Goal: Information Seeking & Learning: Check status

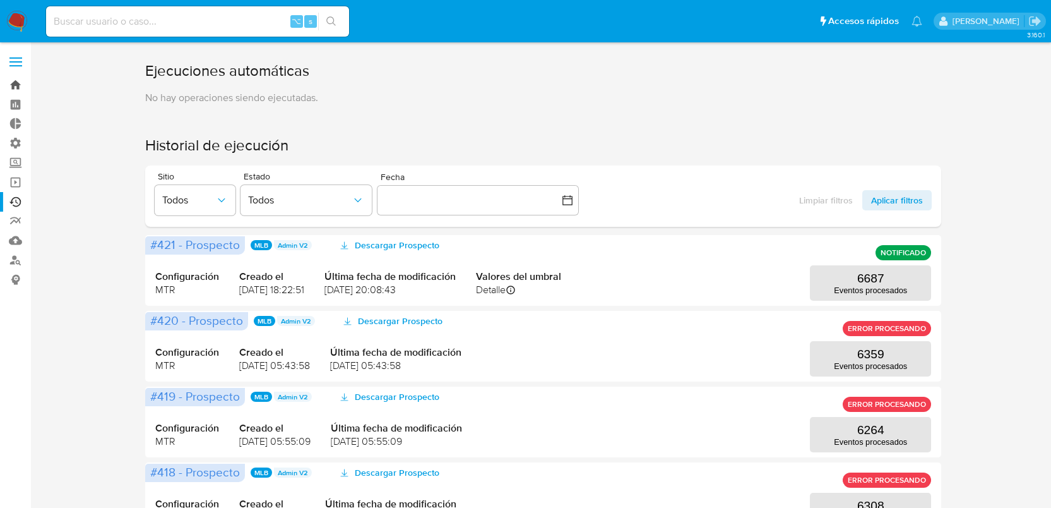
click at [11, 87] on link "Bandeja" at bounding box center [75, 85] width 150 height 20
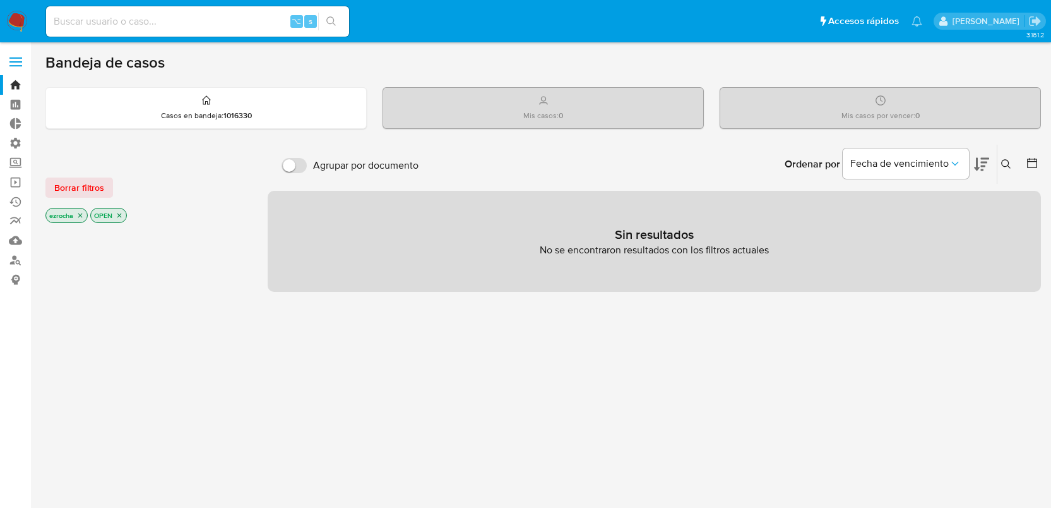
click at [81, 215] on icon "close-filter" at bounding box center [80, 215] width 4 height 4
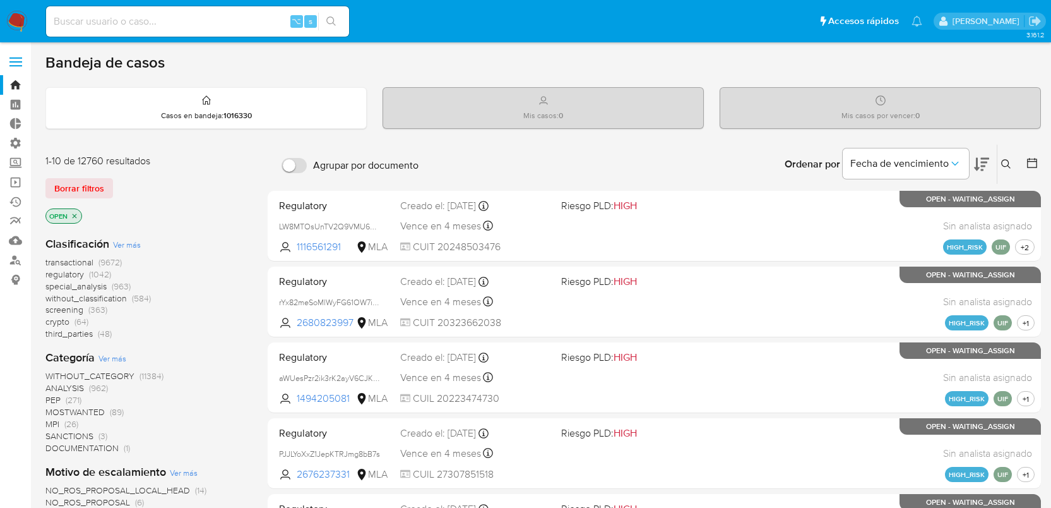
click at [76, 214] on icon "close-filter" at bounding box center [75, 216] width 8 height 8
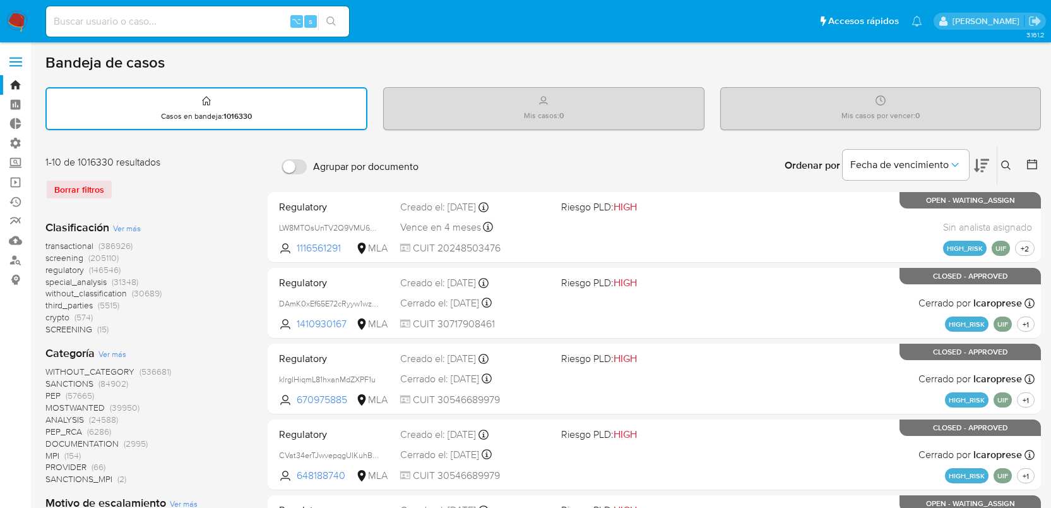
click at [76, 240] on span "transactional" at bounding box center [69, 245] width 48 height 13
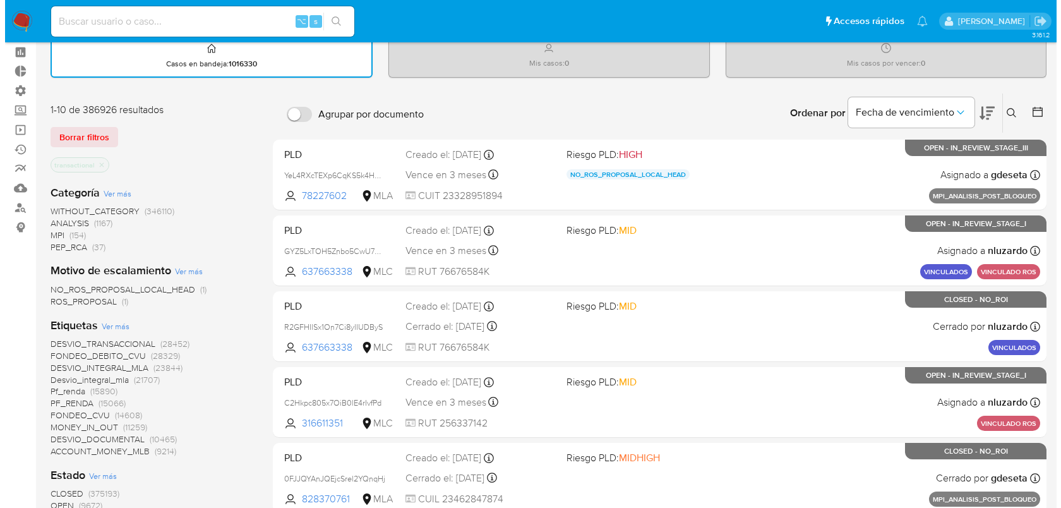
scroll to position [68, 0]
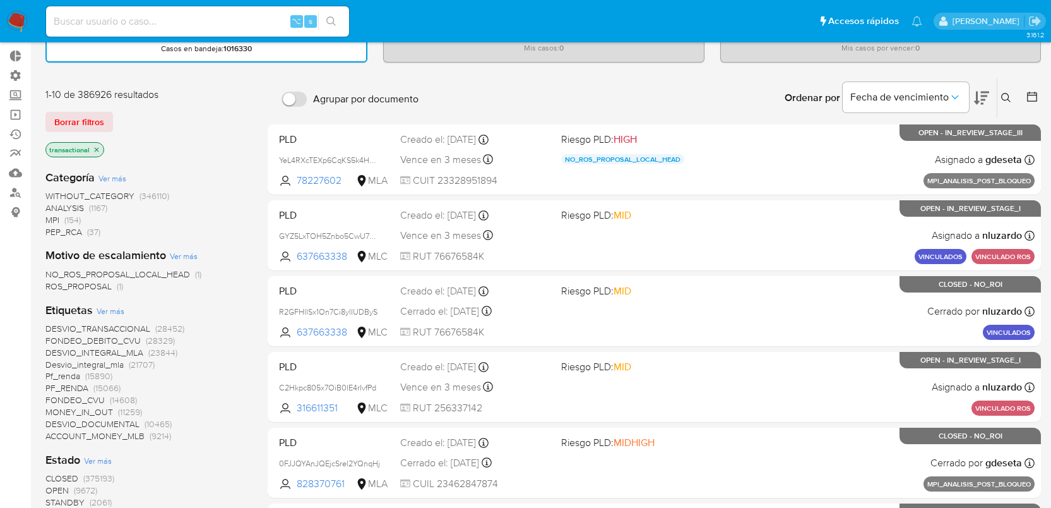
click at [77, 372] on span "Pf_renda" at bounding box center [62, 375] width 35 height 13
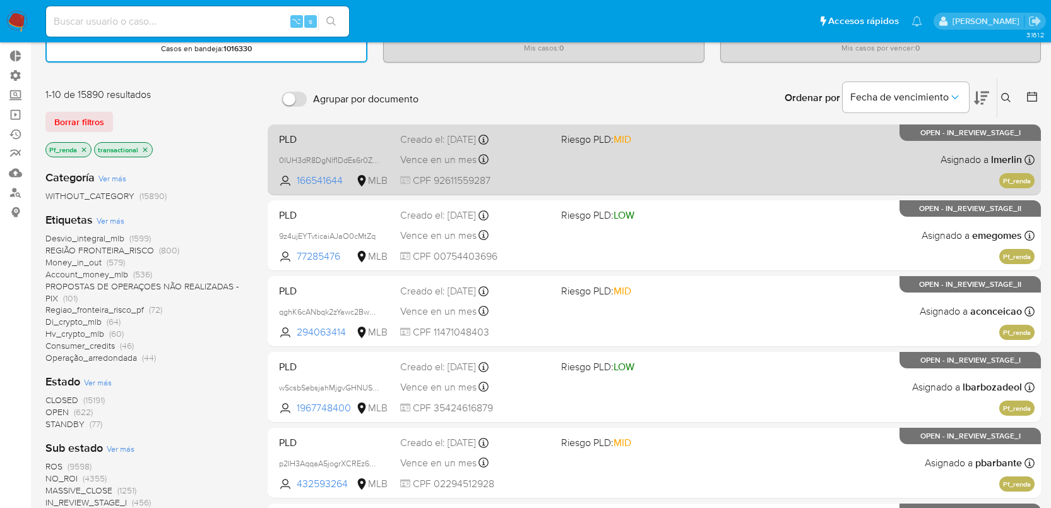
click at [523, 174] on span "CPF 92611559287" at bounding box center [475, 181] width 151 height 14
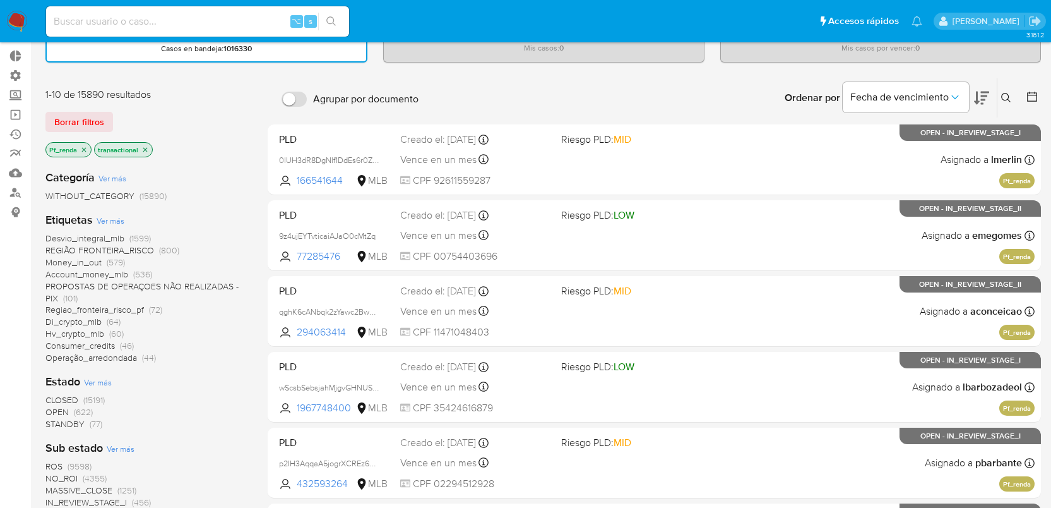
click at [83, 148] on icon "close-filter" at bounding box center [84, 150] width 8 height 8
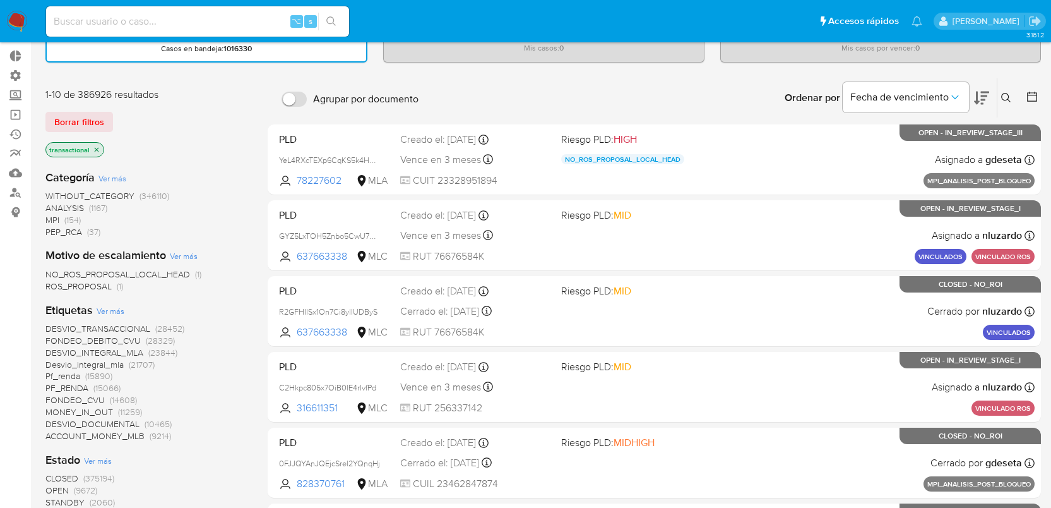
click at [109, 312] on span "Ver más" at bounding box center [111, 310] width 28 height 11
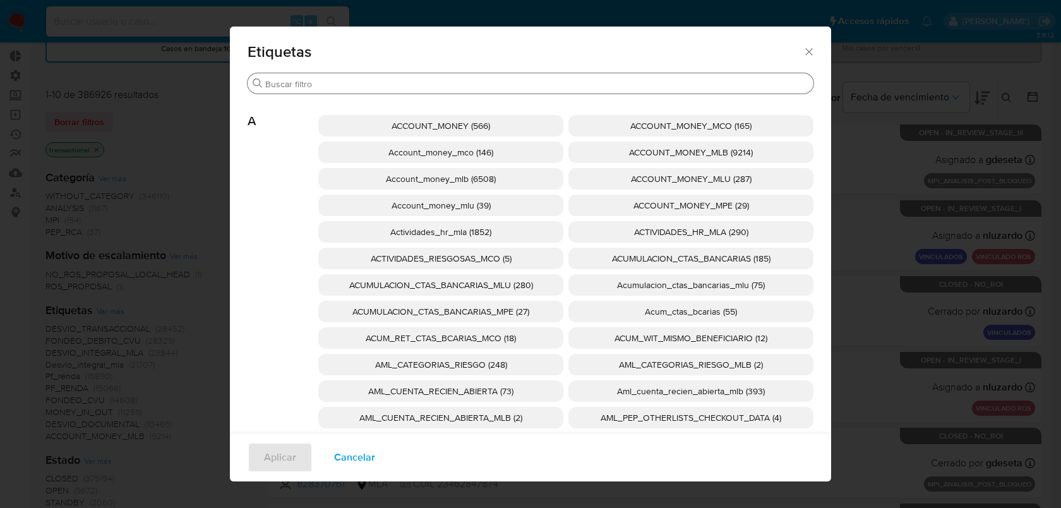
click at [393, 89] on input "Buscar" at bounding box center [536, 83] width 543 height 11
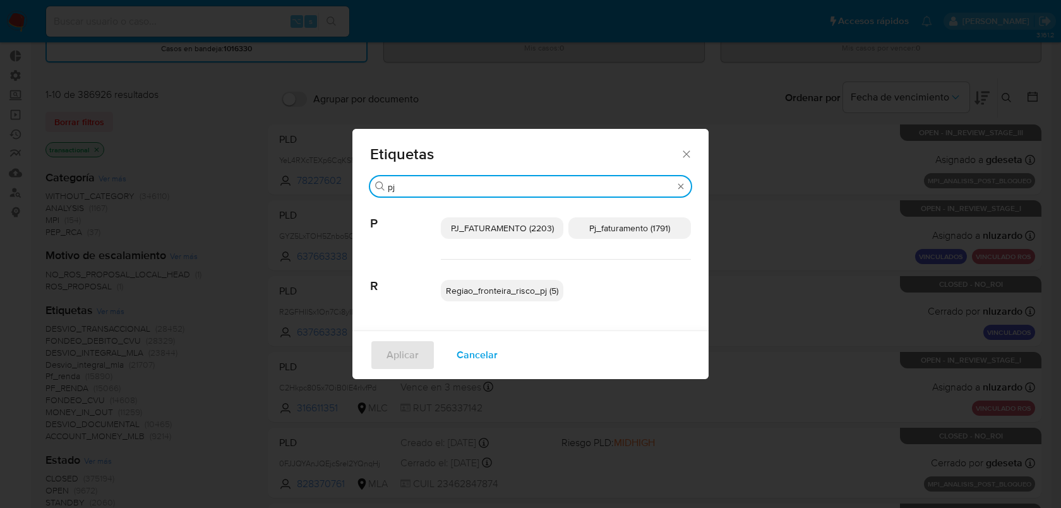
type input "pj"
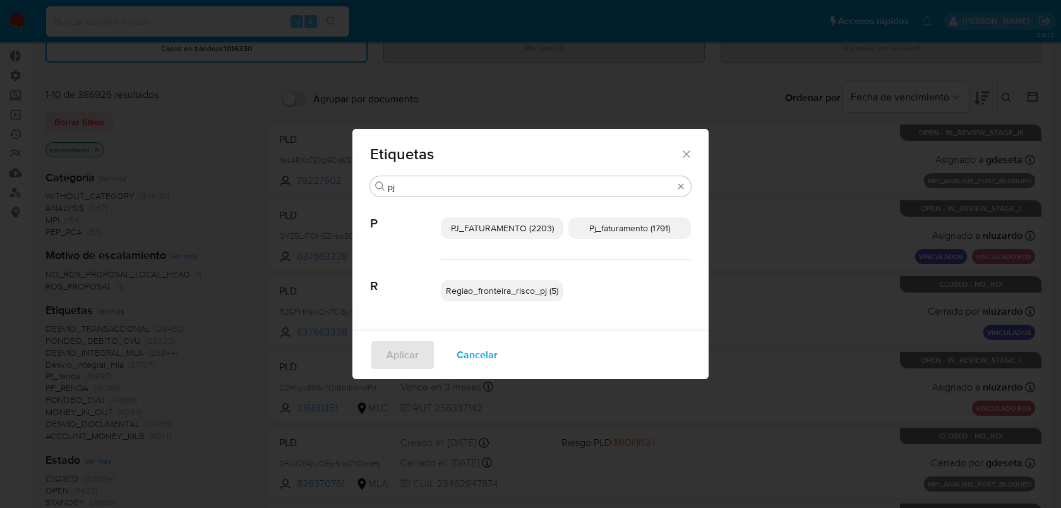
click at [619, 222] on span "Pj_faturamento (1791)" at bounding box center [629, 228] width 81 height 13
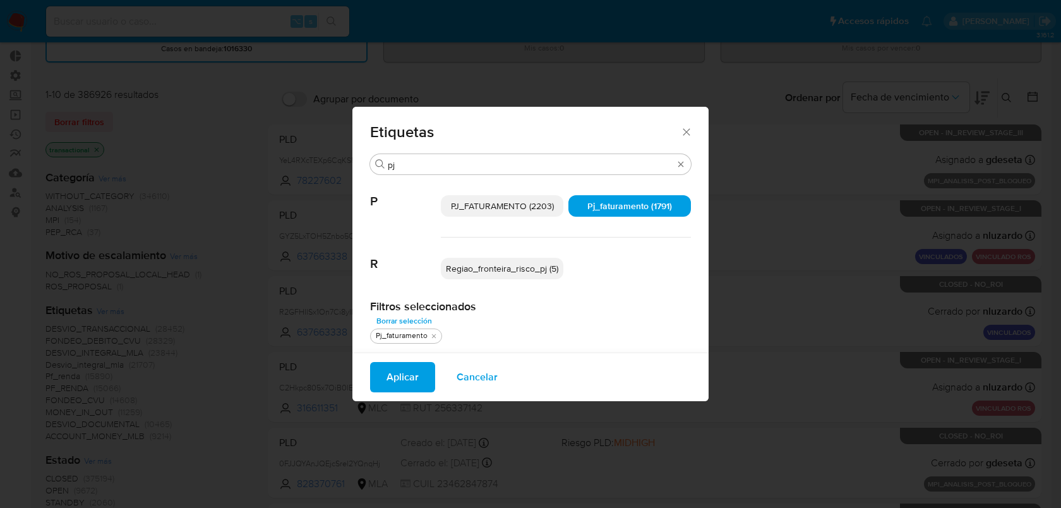
click at [393, 375] on span "Aplicar" at bounding box center [402, 377] width 32 height 28
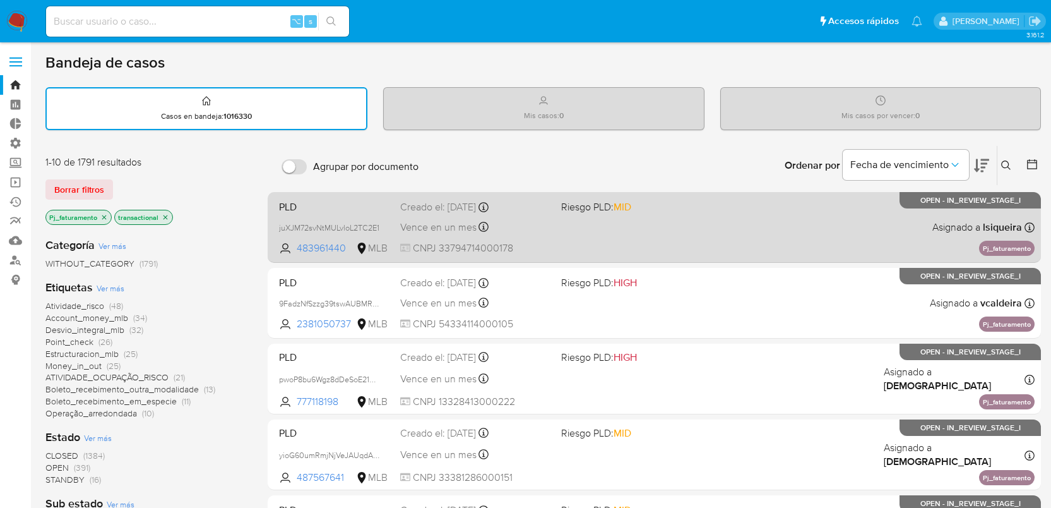
click at [687, 226] on span at bounding box center [636, 226] width 151 height 3
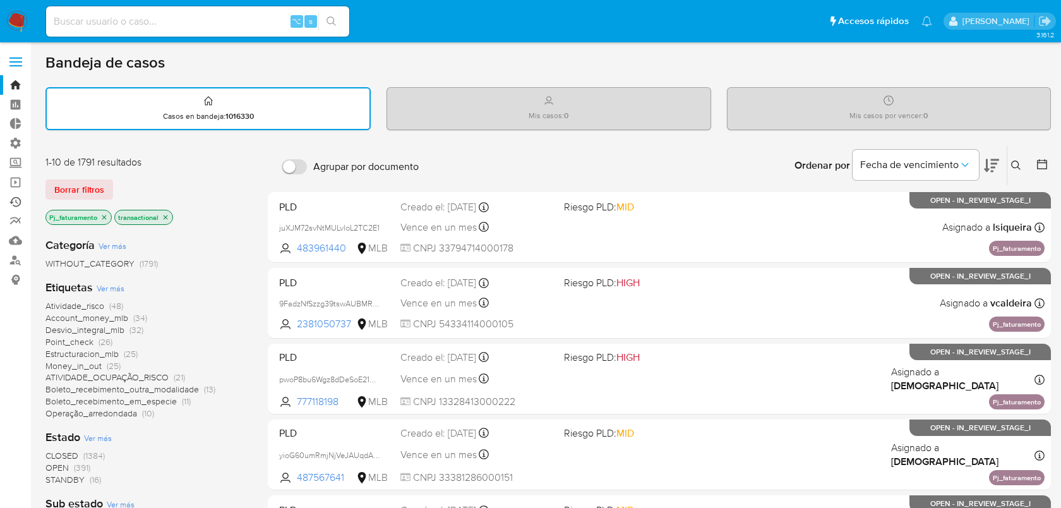
click at [10, 206] on link "Ejecuciones automáticas" at bounding box center [75, 202] width 150 height 20
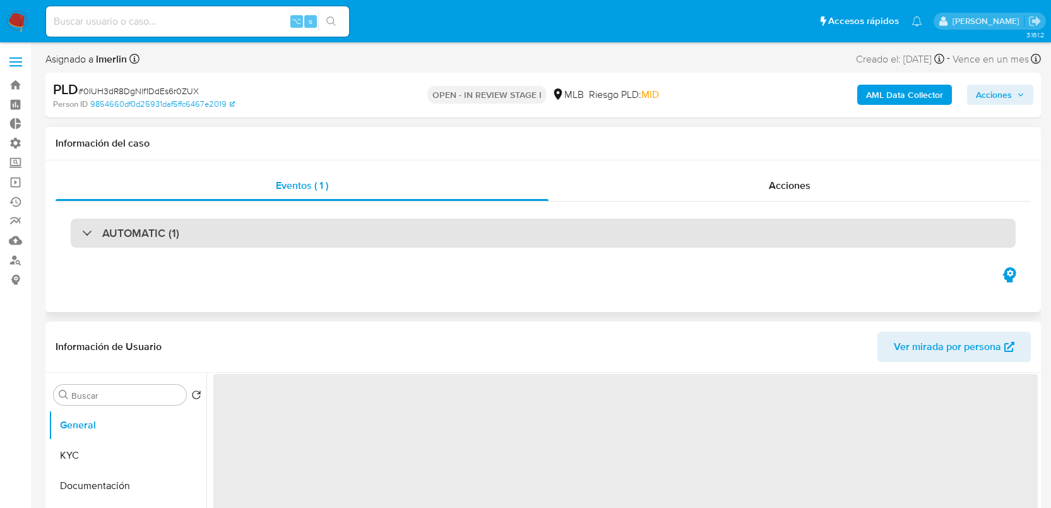
click at [131, 231] on h3 "AUTOMATIC (1)" at bounding box center [140, 233] width 77 height 14
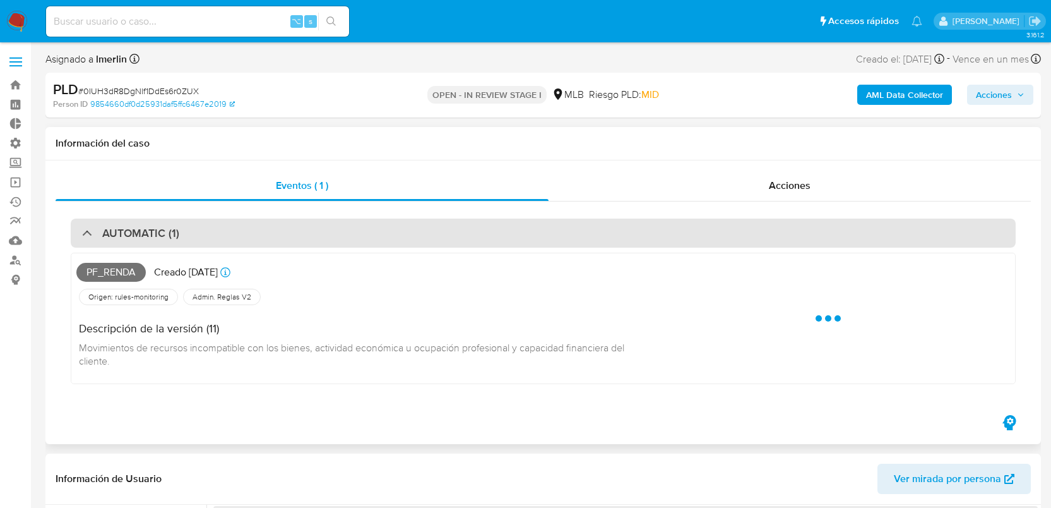
select select "10"
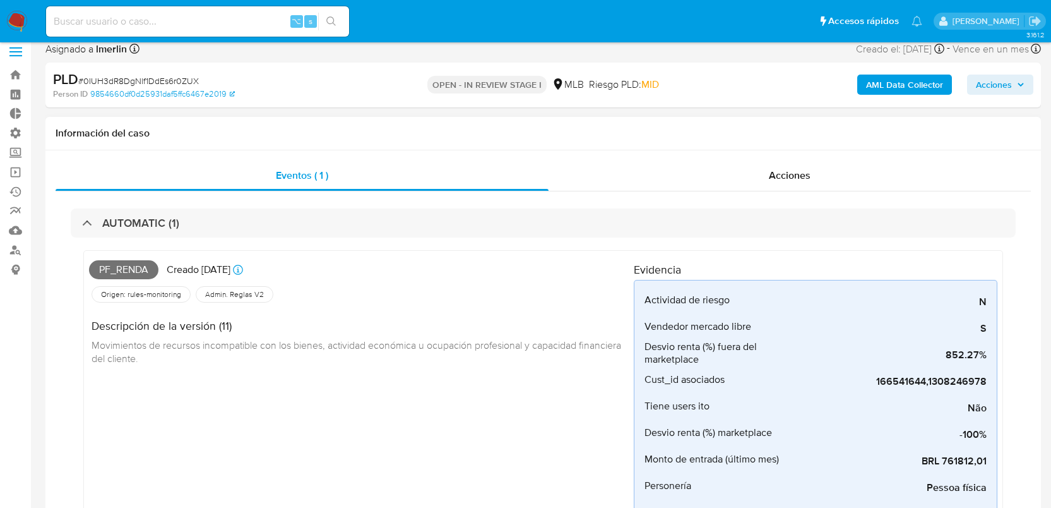
scroll to position [21, 0]
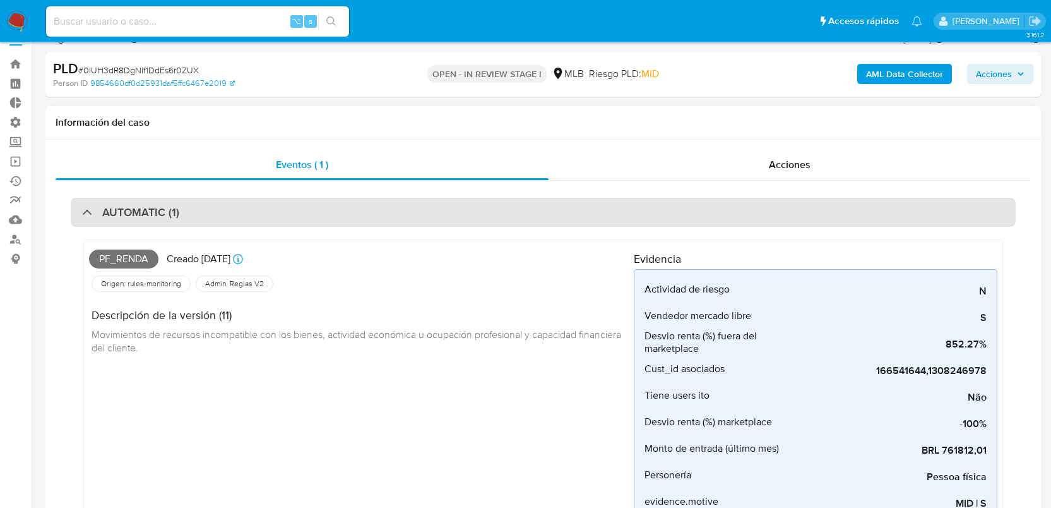
click at [194, 210] on div "AUTOMATIC (1)" at bounding box center [543, 212] width 945 height 29
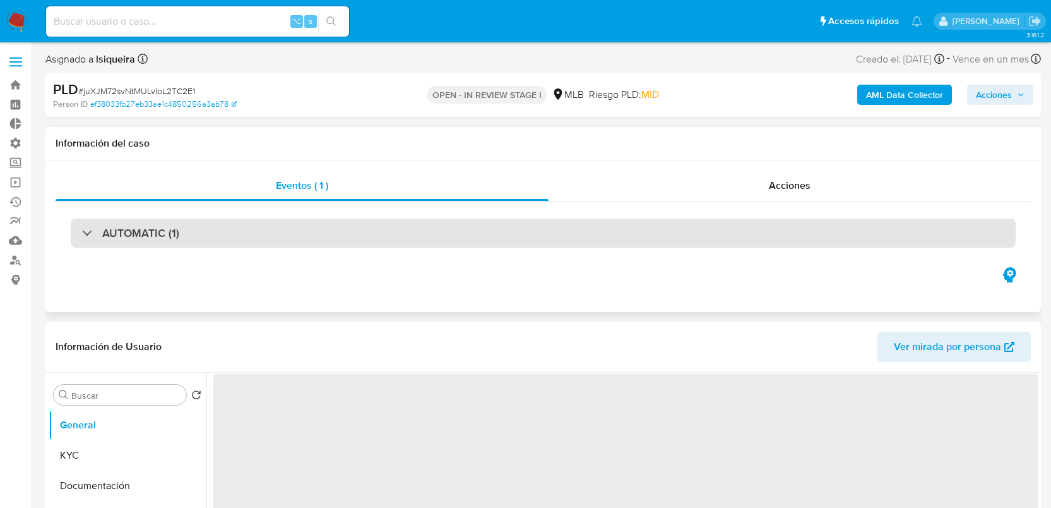
click at [151, 241] on div "AUTOMATIC (1)" at bounding box center [543, 232] width 945 height 29
select select "10"
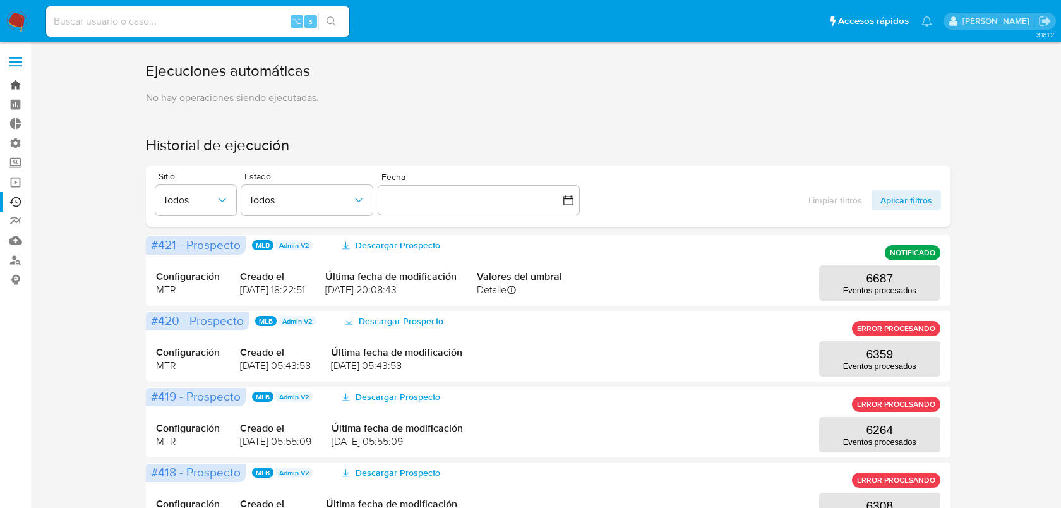
click at [10, 80] on link "Bandeja" at bounding box center [75, 85] width 150 height 20
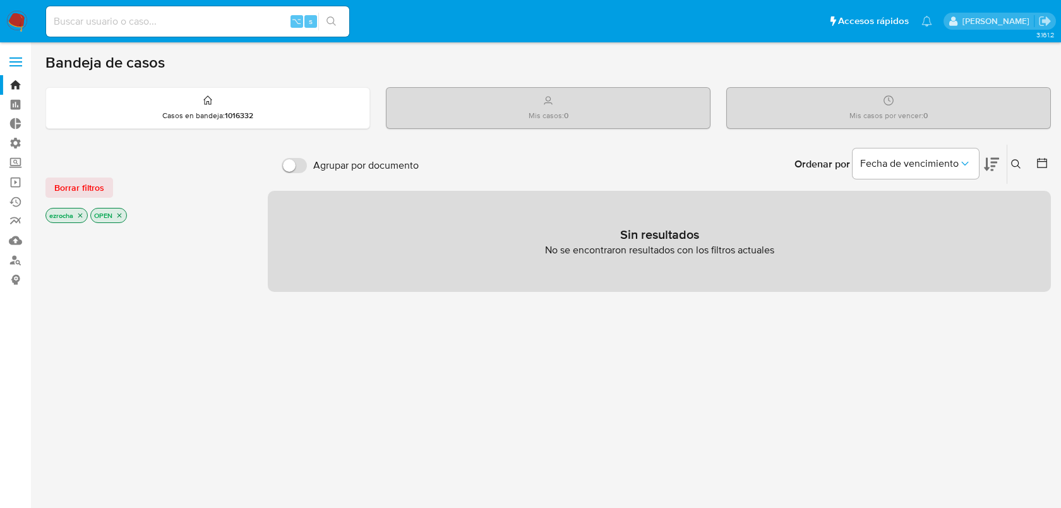
click at [81, 213] on icon "close-filter" at bounding box center [80, 216] width 8 height 8
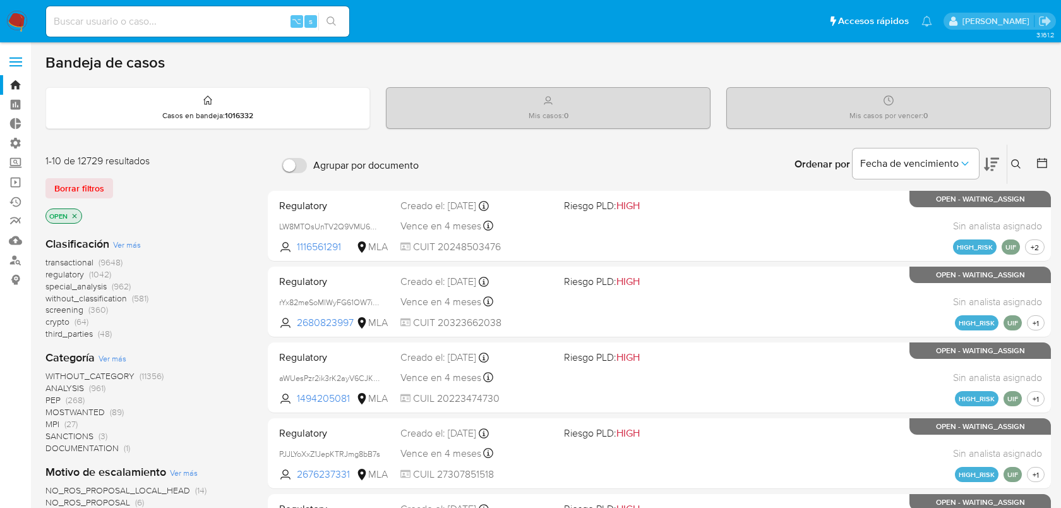
click at [75, 215] on icon "close-filter" at bounding box center [75, 215] width 4 height 4
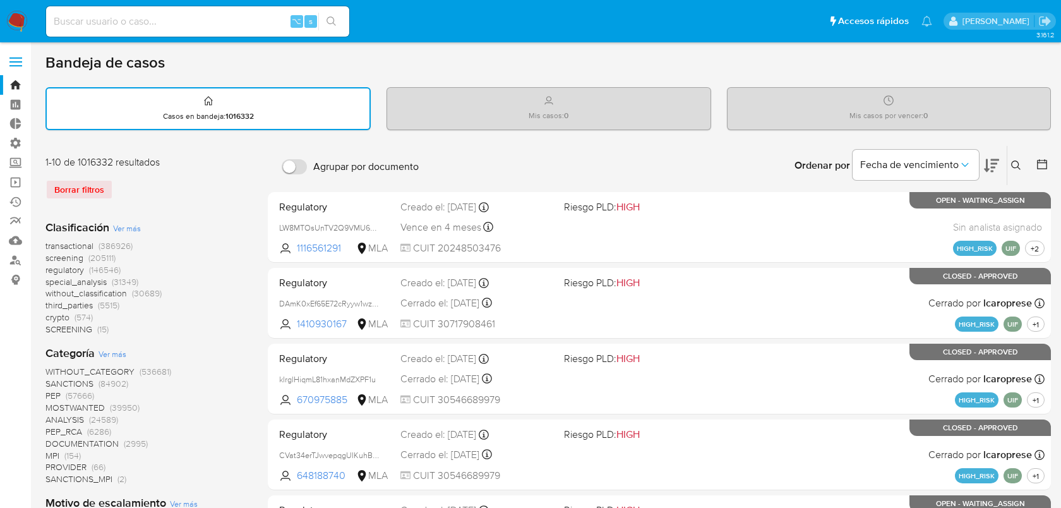
click at [75, 241] on span "transactional" at bounding box center [69, 245] width 48 height 13
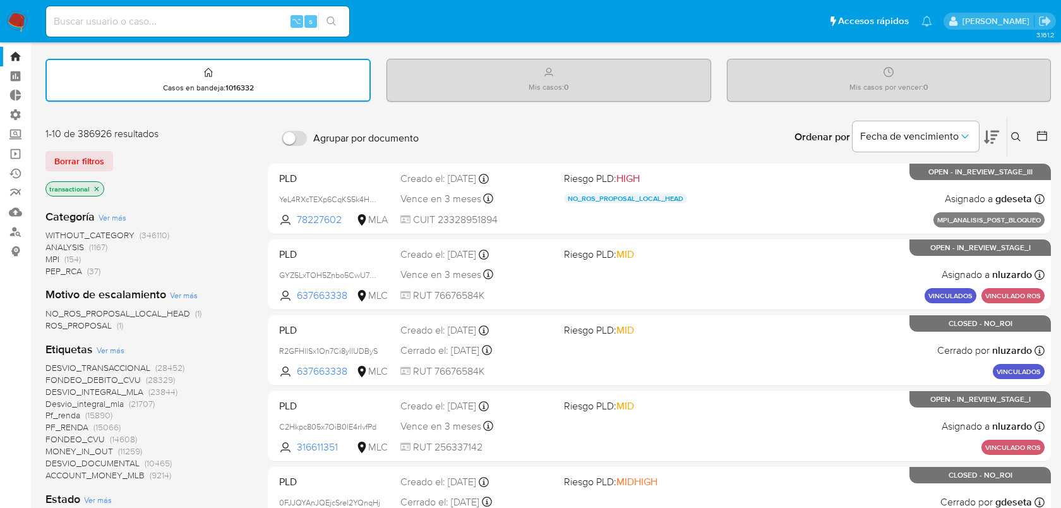
scroll to position [37, 0]
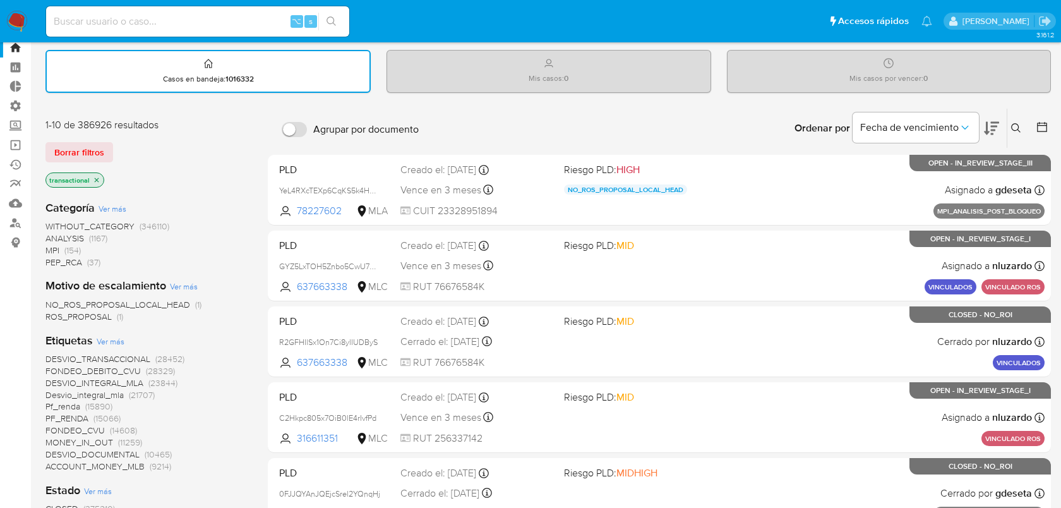
click at [70, 407] on span "Pf_renda" at bounding box center [62, 406] width 35 height 13
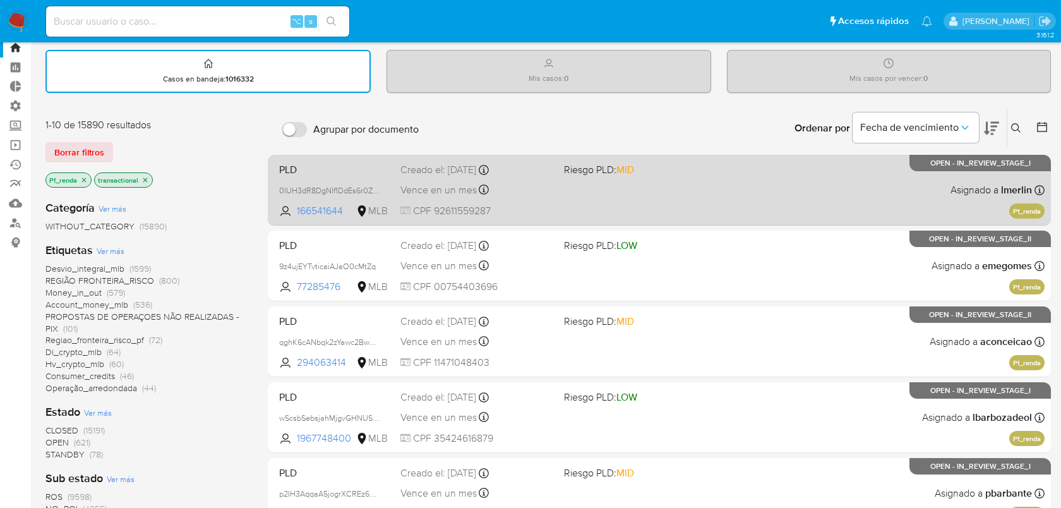
click at [875, 192] on div "PLD 0IUH3dR8DgNlf1DdEs6r0ZUX 166541644 MLB Riesgo PLD: MID Creado el: 12/09/202…" at bounding box center [659, 190] width 770 height 64
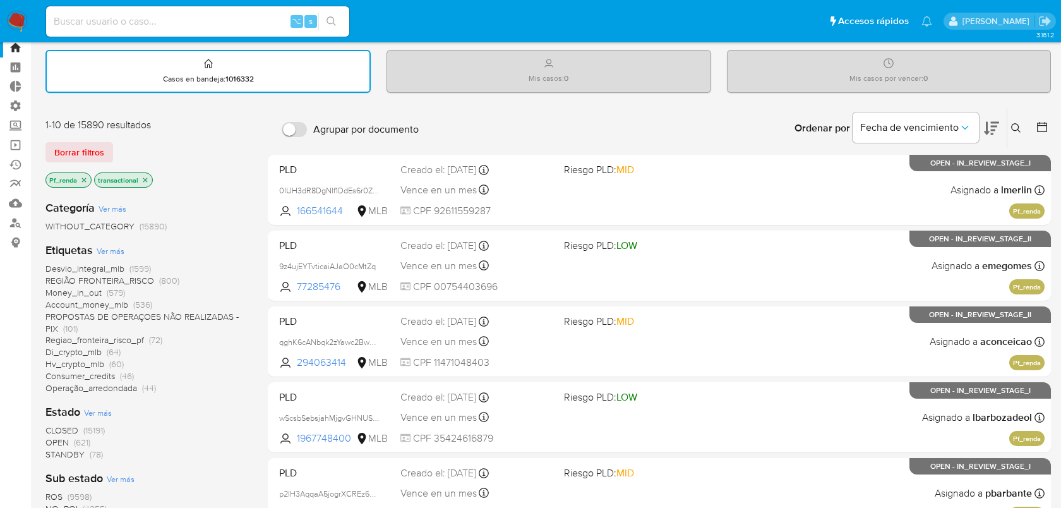
click at [86, 179] on icon "close-filter" at bounding box center [84, 180] width 8 height 8
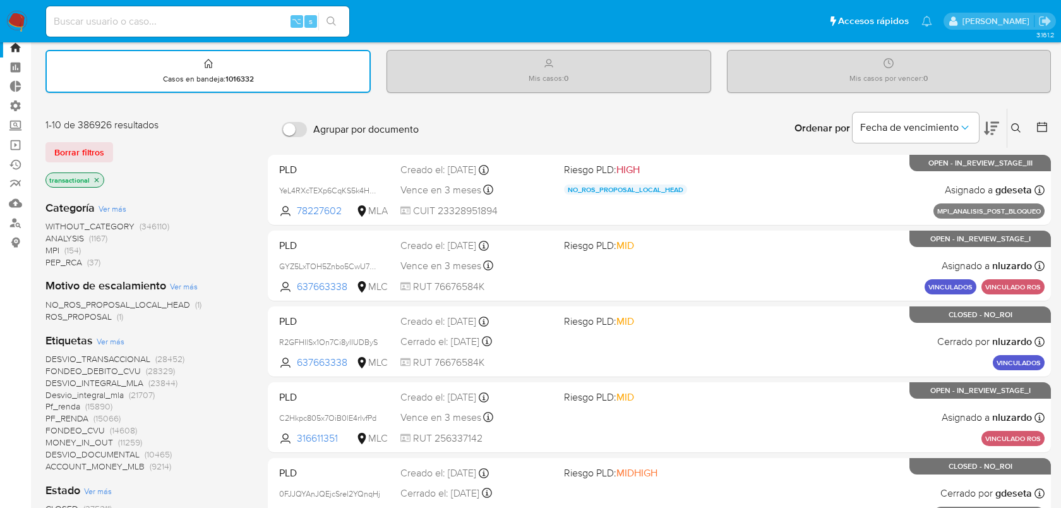
click at [107, 342] on span "Ver más" at bounding box center [111, 340] width 28 height 11
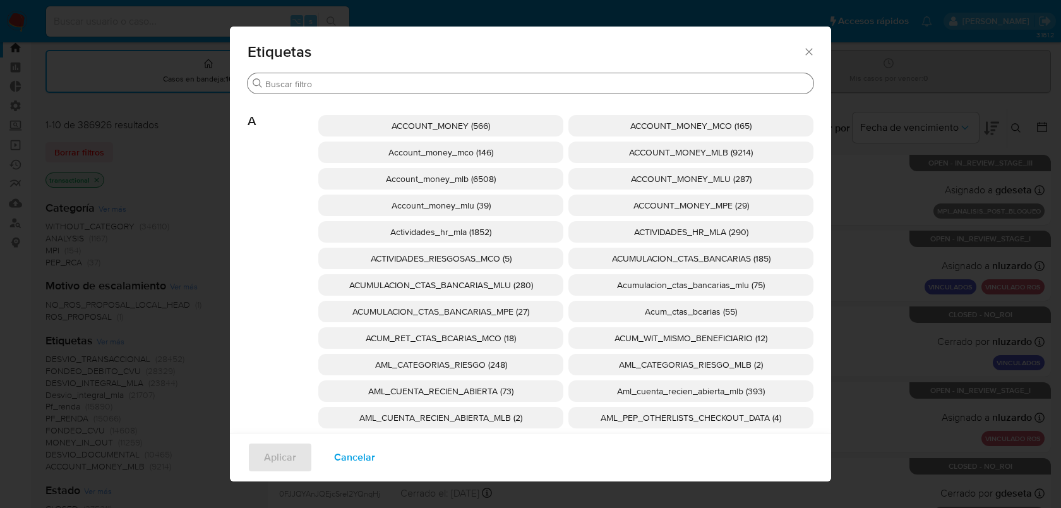
click at [474, 75] on div "Buscar" at bounding box center [531, 83] width 566 height 20
click at [467, 83] on input "Buscar" at bounding box center [536, 83] width 543 height 11
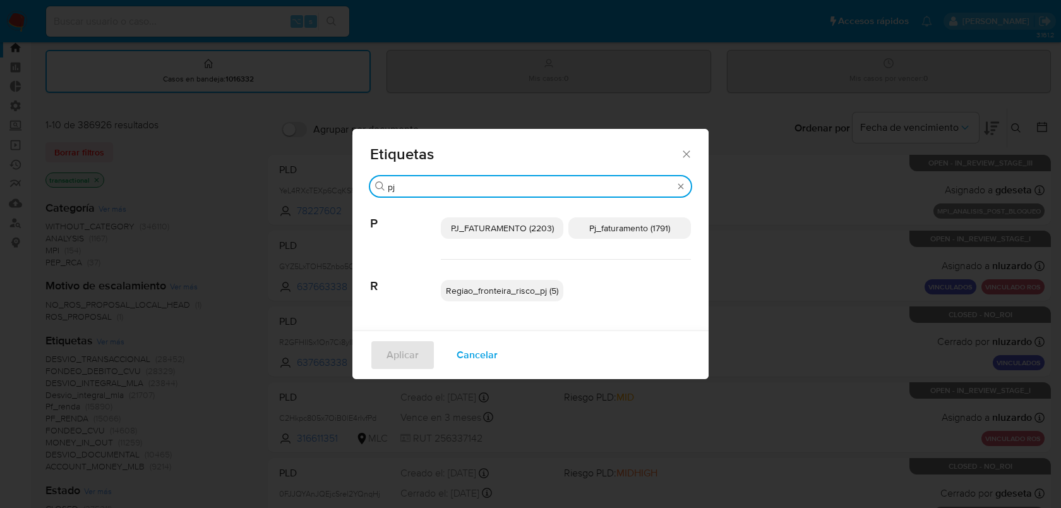
type input "pj"
click at [623, 232] on span "Pj_faturamento (1791)" at bounding box center [629, 228] width 81 height 13
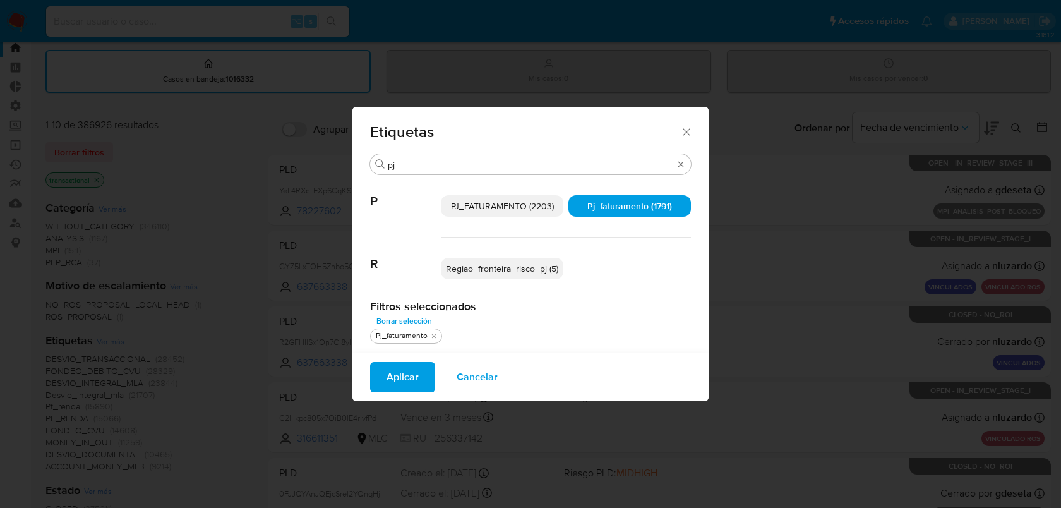
click at [391, 369] on span "Aplicar" at bounding box center [402, 377] width 32 height 28
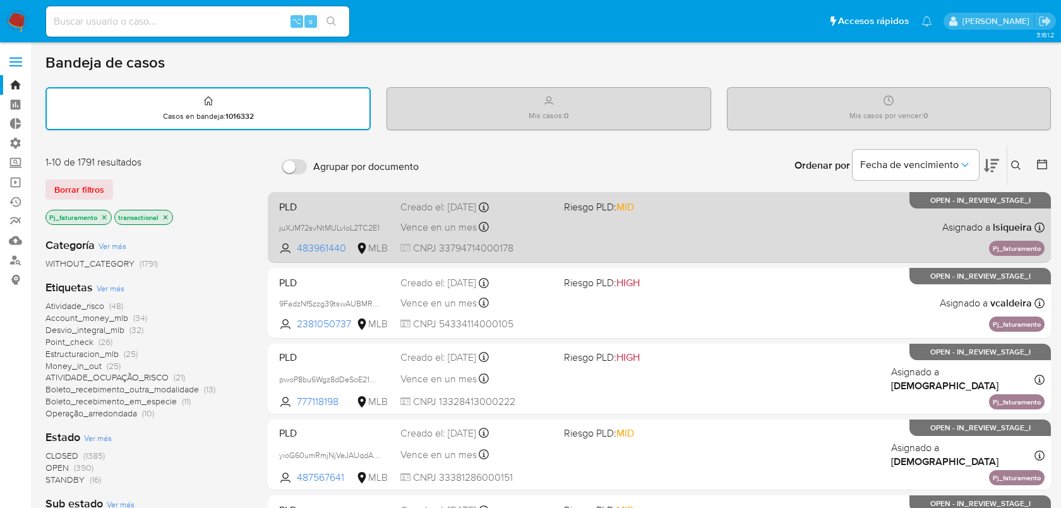
click at [659, 234] on div "PLD juXJM72svNtMULvloL2TC2E1 483961440 MLB Riesgo PLD: MID Creado el: 12/09/202…" at bounding box center [659, 227] width 770 height 64
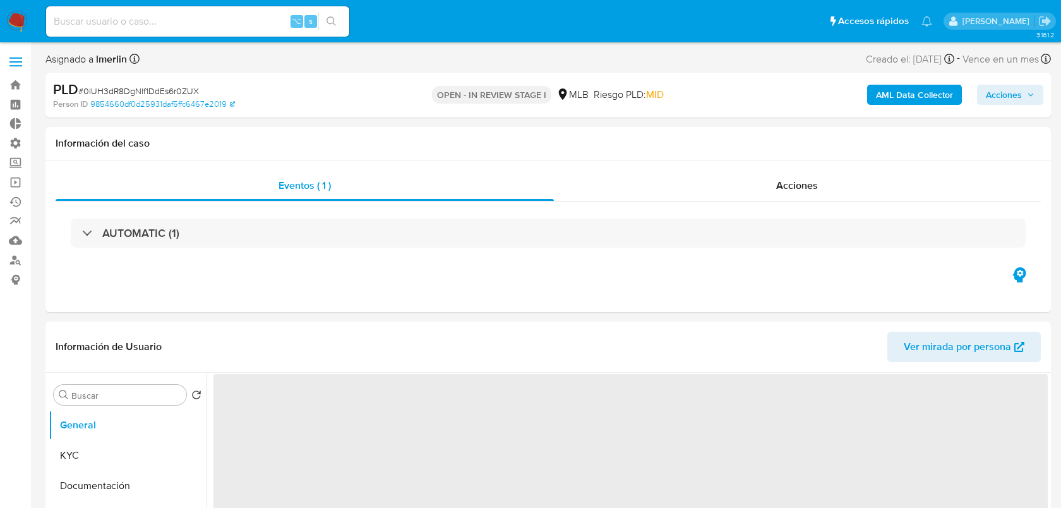
select select "10"
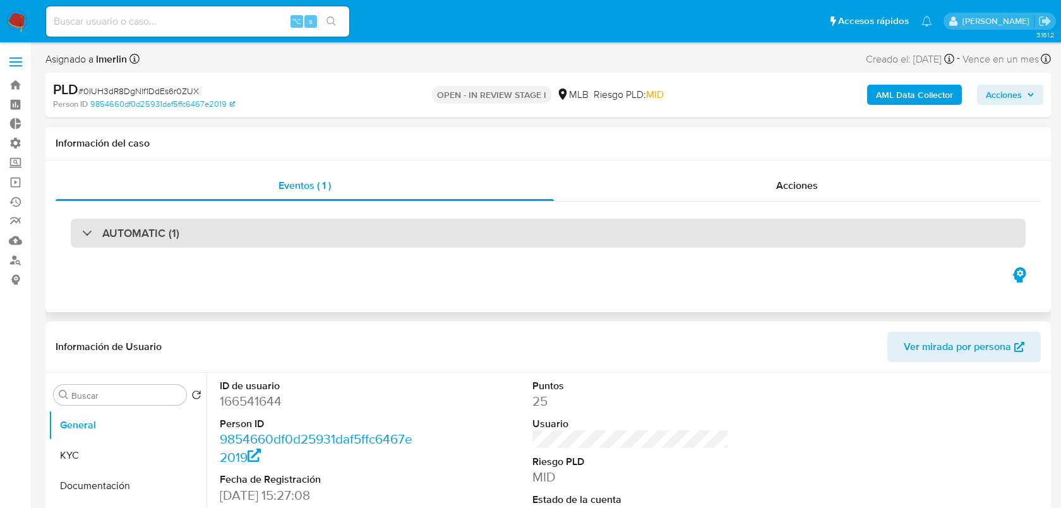
click at [189, 223] on div "AUTOMATIC (1)" at bounding box center [548, 232] width 955 height 29
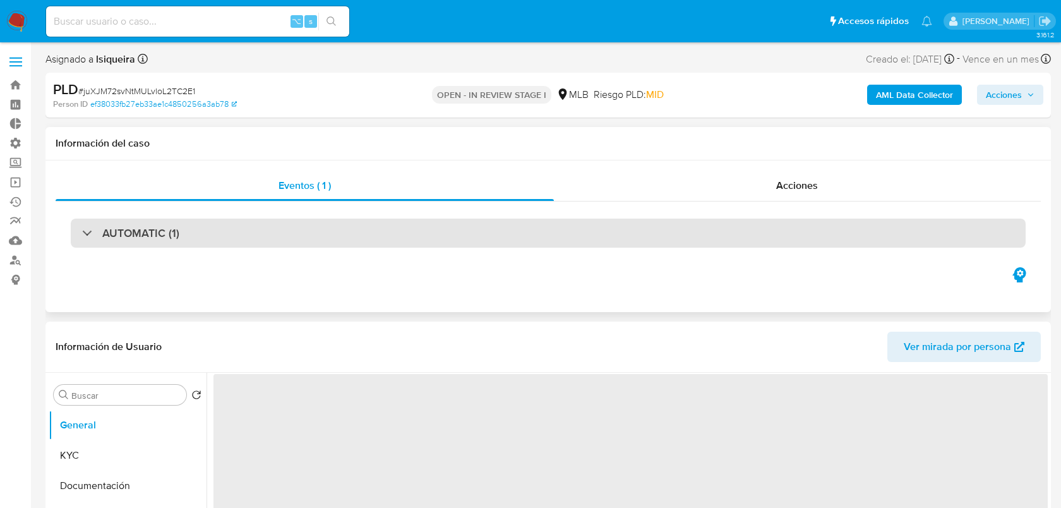
click at [350, 241] on div "AUTOMATIC (1)" at bounding box center [548, 232] width 955 height 29
select select "10"
